Goal: Task Accomplishment & Management: Complete application form

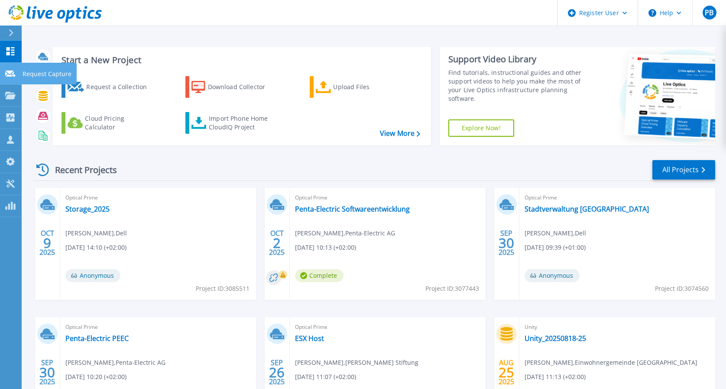
click at [2, 75] on link "Request Capture Request Capture" at bounding box center [11, 74] width 22 height 22
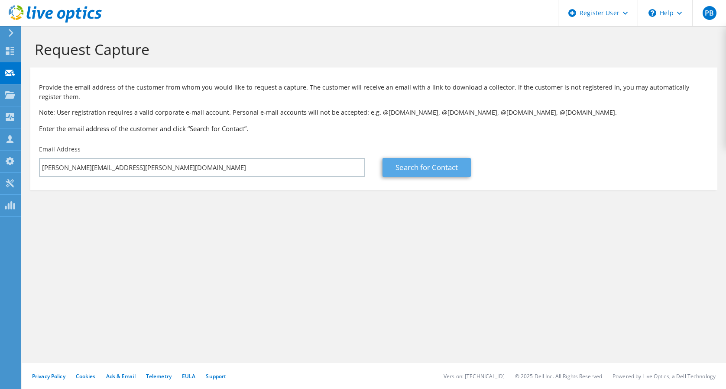
type input "[PERSON_NAME][EMAIL_ADDRESS][PERSON_NAME][DOMAIN_NAME]"
click at [449, 175] on link "Search for Contact" at bounding box center [426, 167] width 88 height 19
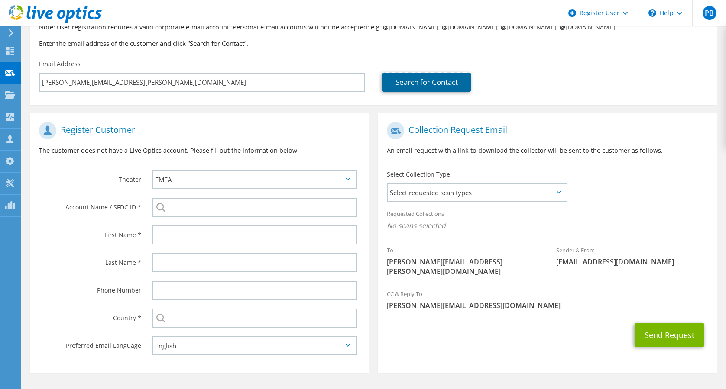
scroll to position [114, 0]
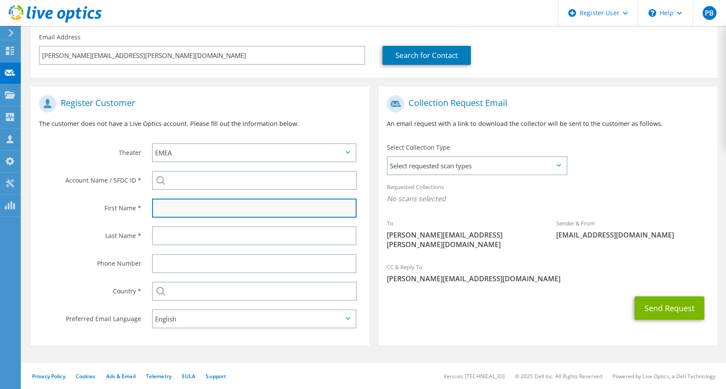
click at [250, 204] on input "text" at bounding box center [254, 208] width 204 height 19
type input "Dominik"
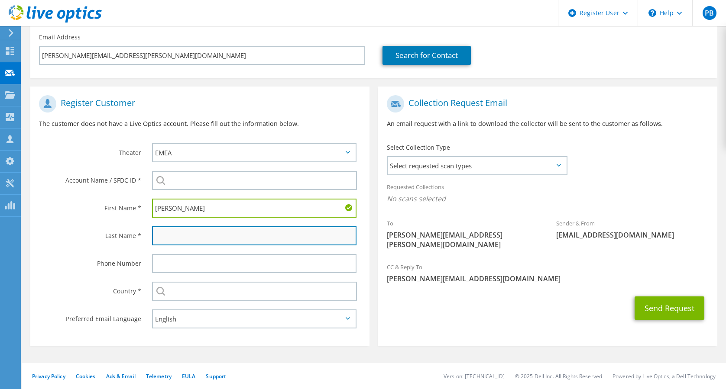
click at [242, 229] on input "text" at bounding box center [254, 236] width 204 height 19
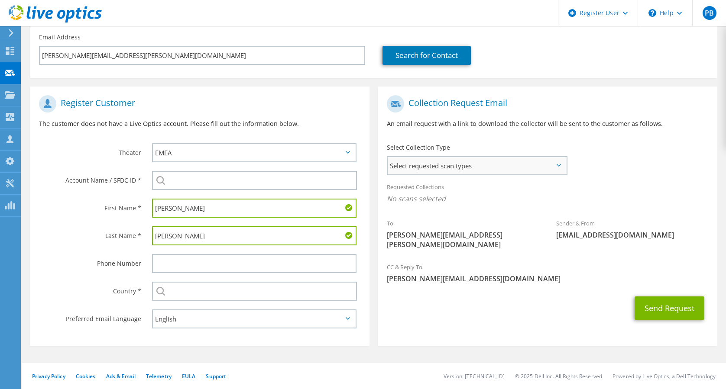
type input "Balogh"
click at [513, 161] on span "Select requested scan types" at bounding box center [477, 165] width 179 height 17
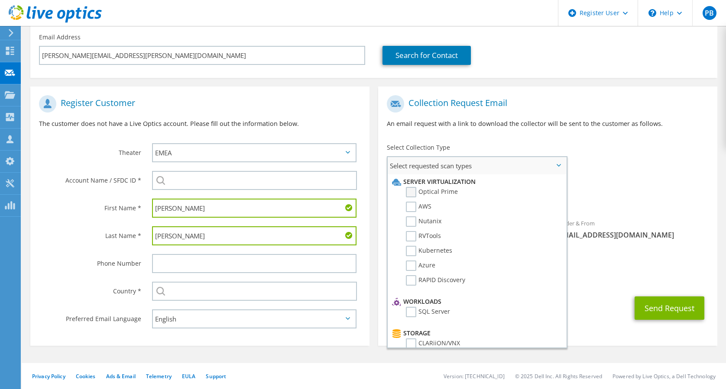
click at [441, 191] on label "Optical Prime" at bounding box center [432, 192] width 52 height 10
click at [0, 0] on input "Optical Prime" at bounding box center [0, 0] width 0 height 0
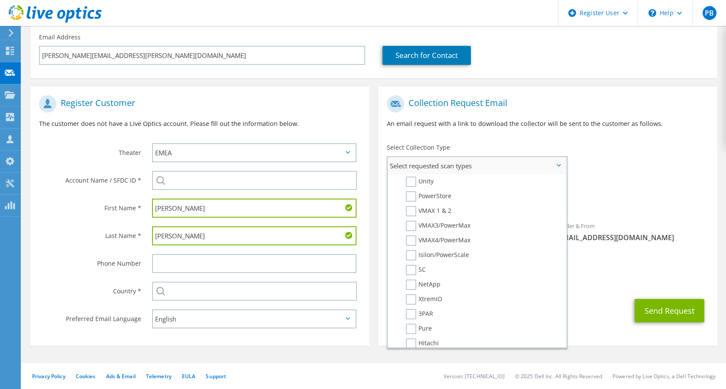
scroll to position [167, 0]
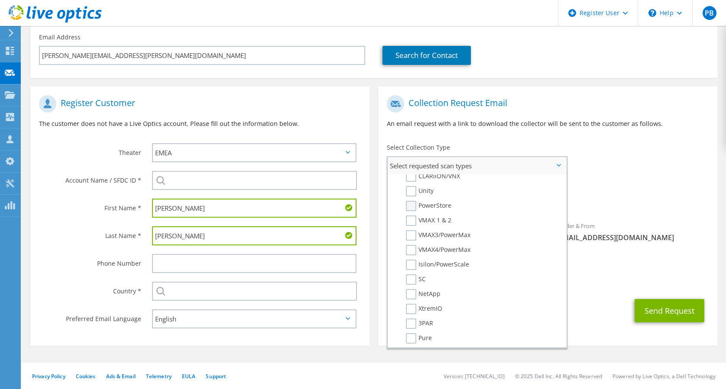
click at [406, 204] on label "PowerStore" at bounding box center [428, 206] width 45 height 10
click at [0, 0] on input "PowerStore" at bounding box center [0, 0] width 0 height 0
click at [643, 146] on div "To dominik.balogh@tietoevry.com Sender & From liveoptics@liveoptics.com" at bounding box center [547, 176] width 339 height 170
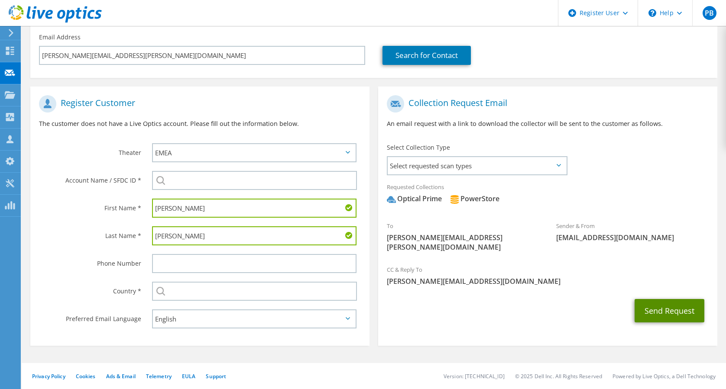
click at [664, 304] on button "Send Request" at bounding box center [670, 310] width 70 height 23
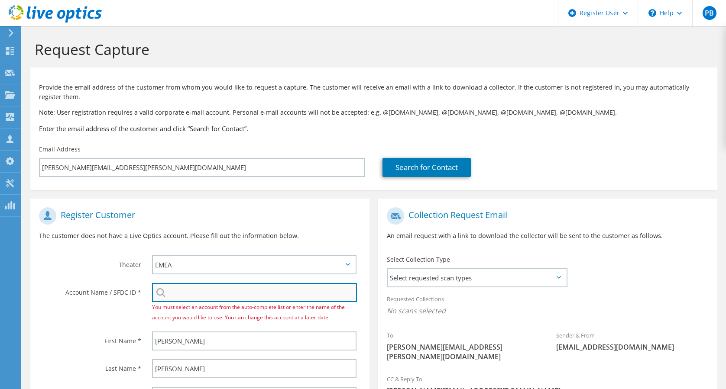
click at [271, 291] on input "search" at bounding box center [254, 292] width 205 height 19
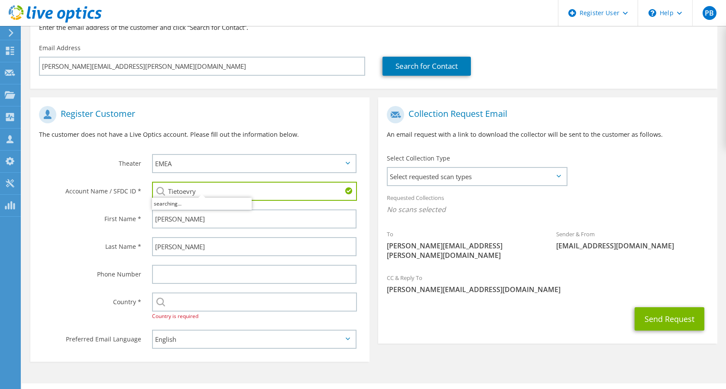
scroll to position [124, 0]
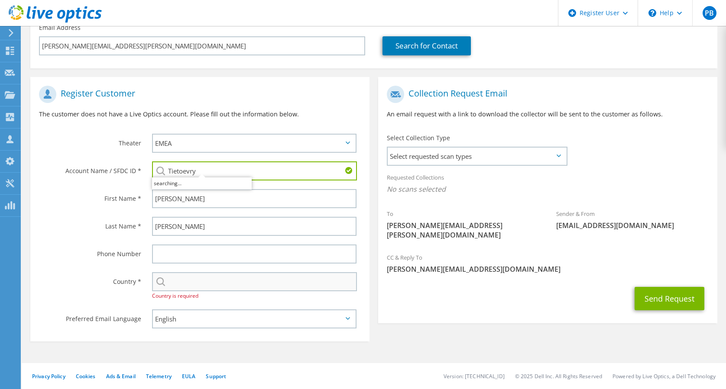
type input "Tietoevry"
click at [261, 280] on input "text" at bounding box center [254, 281] width 205 height 19
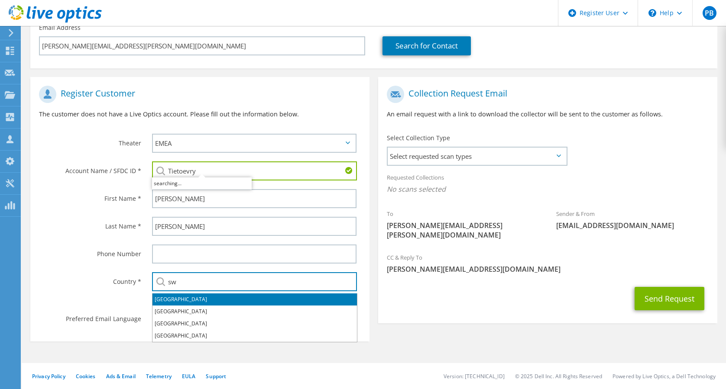
click at [162, 300] on li "[GEOGRAPHIC_DATA]" at bounding box center [254, 300] width 204 height 12
type input "[GEOGRAPHIC_DATA]"
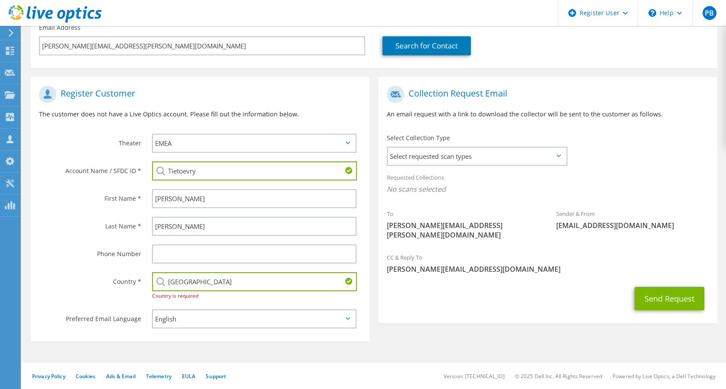
click at [211, 285] on input "[GEOGRAPHIC_DATA]" at bounding box center [254, 281] width 205 height 19
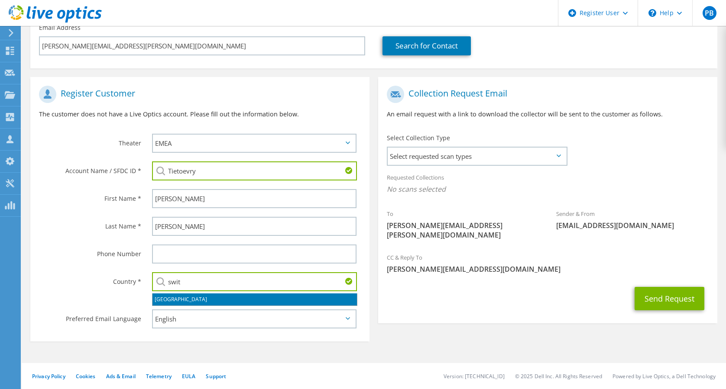
click at [160, 297] on li "[GEOGRAPHIC_DATA]" at bounding box center [254, 300] width 204 height 12
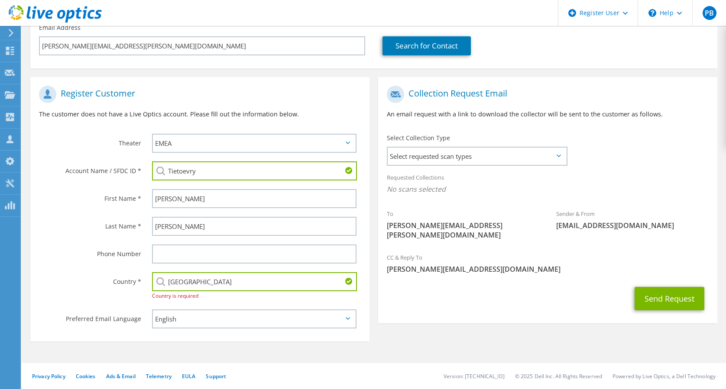
type input "[GEOGRAPHIC_DATA]"
click at [515, 284] on div "Send Request" at bounding box center [547, 299] width 339 height 32
click at [528, 158] on span "Select requested scan types" at bounding box center [477, 156] width 179 height 17
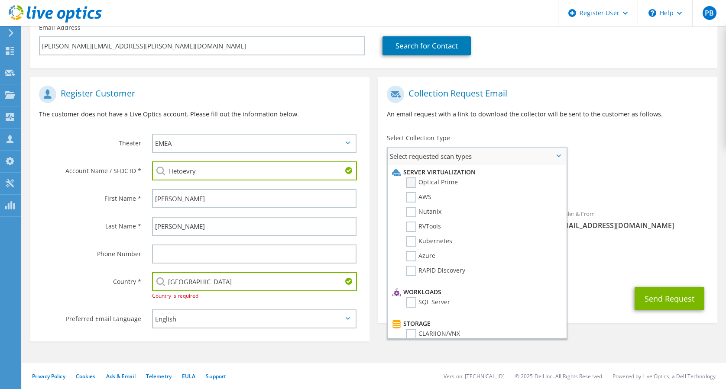
click at [425, 182] on label "Optical Prime" at bounding box center [432, 183] width 52 height 10
click at [0, 0] on input "Optical Prime" at bounding box center [0, 0] width 0 height 0
click at [567, 199] on div "Select requested scan types Server Virtualization Optical Prime AWS Nutanix SC" at bounding box center [477, 243] width 181 height 192
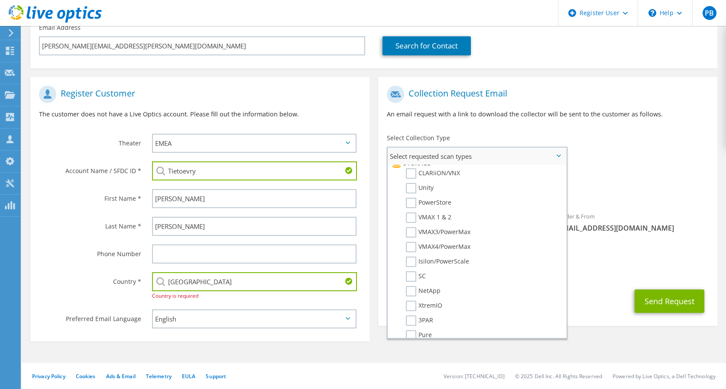
scroll to position [123, 0]
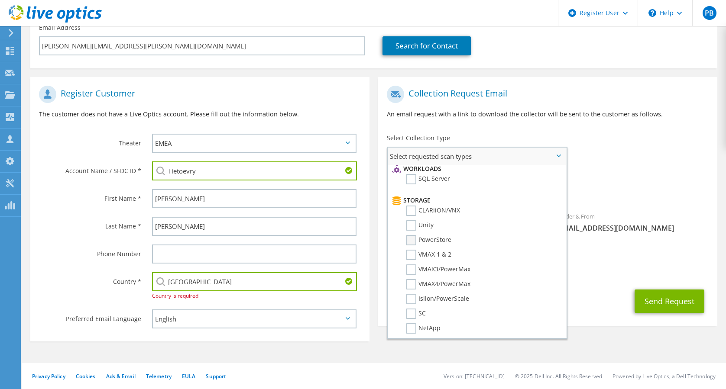
click at [445, 239] on label "PowerStore" at bounding box center [428, 240] width 45 height 10
click at [0, 0] on input "PowerStore" at bounding box center [0, 0] width 0 height 0
click at [692, 149] on div "To dominik.balogh@tietoevry.com Sender & From liveoptics@liveoptics.com" at bounding box center [547, 166] width 339 height 170
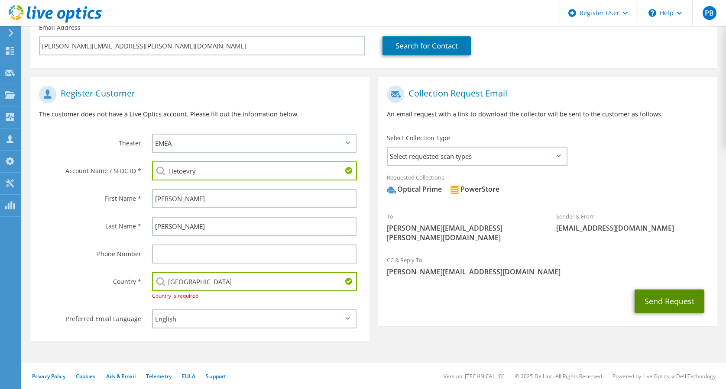
click at [678, 290] on button "Send Request" at bounding box center [670, 301] width 70 height 23
